Goal: Navigation & Orientation: Find specific page/section

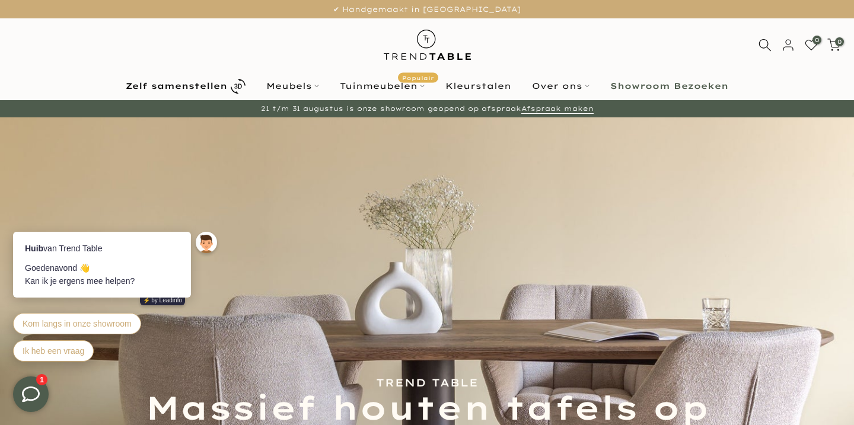
click at [313, 76] on ul "Zelf samenstellen Meubels Configurator (zelf samenstellen) Eikenhouten Tafels O…" at bounding box center [428, 86] width 624 height 21
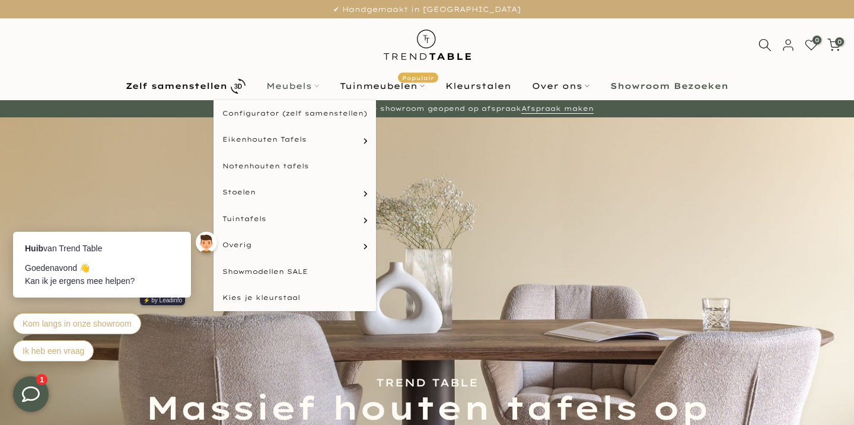
click at [306, 83] on link "Meubels" at bounding box center [293, 86] width 74 height 14
click at [297, 84] on link "Meubels" at bounding box center [293, 86] width 74 height 14
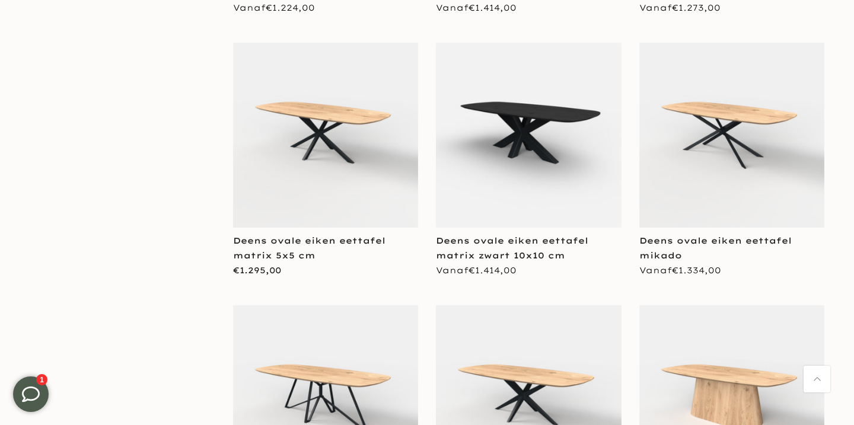
scroll to position [4583, 0]
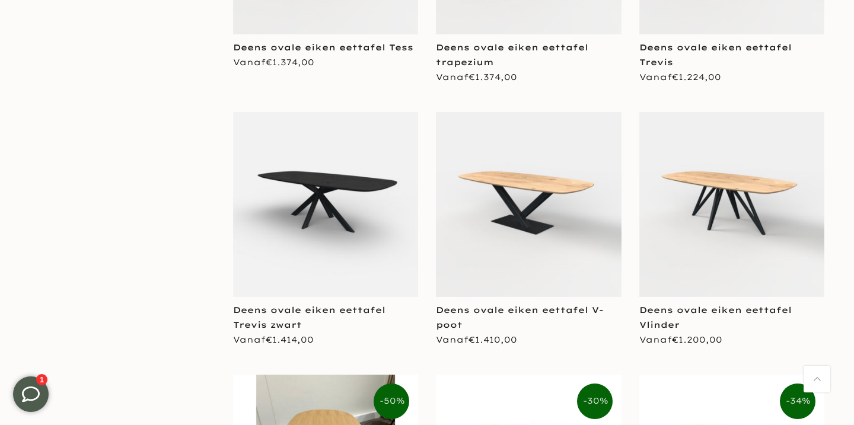
scroll to position [5047, 0]
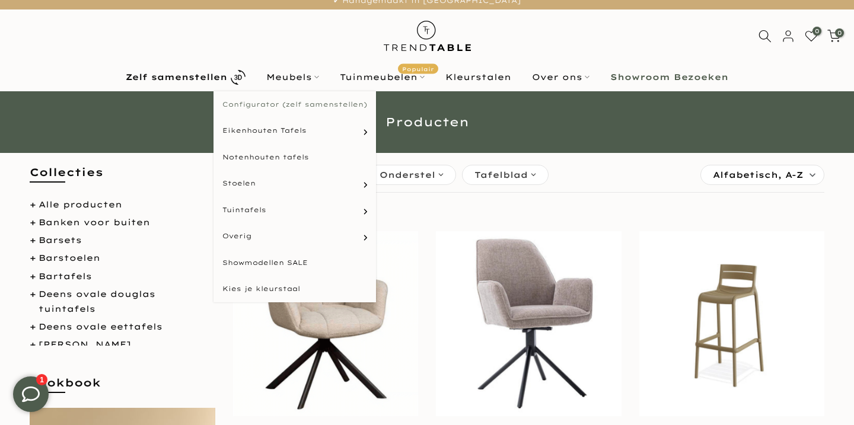
scroll to position [11, 1]
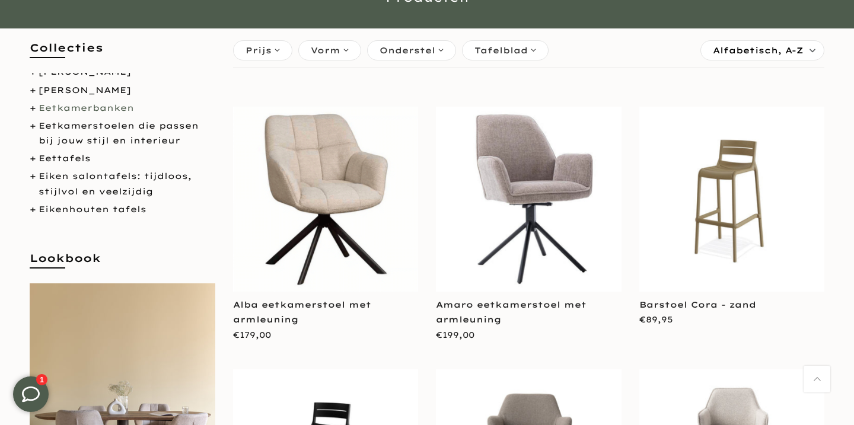
scroll to position [154, 0]
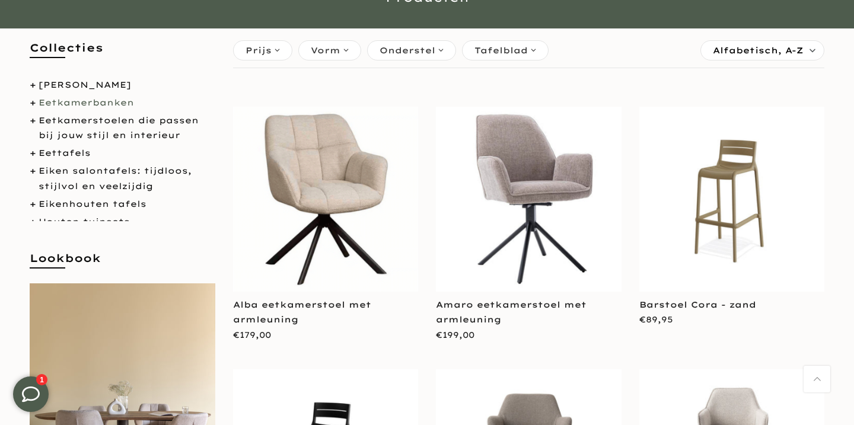
click at [94, 97] on link "Eetkamerbanken" at bounding box center [87, 102] width 96 height 11
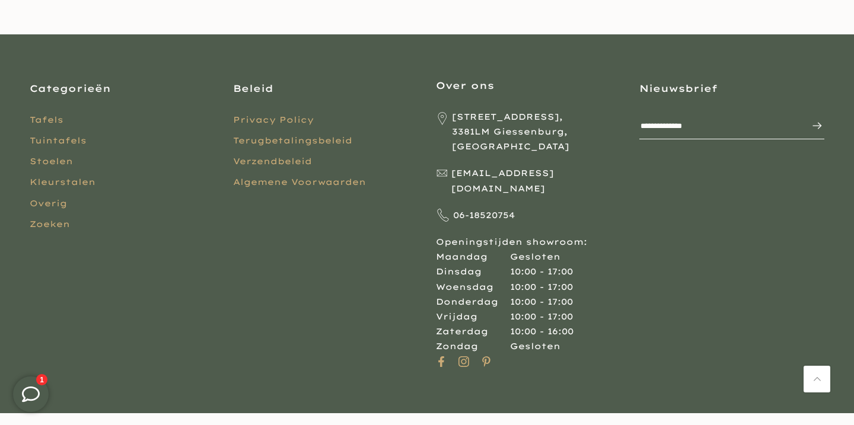
scroll to position [1476, 0]
